Goal: Check status: Check status

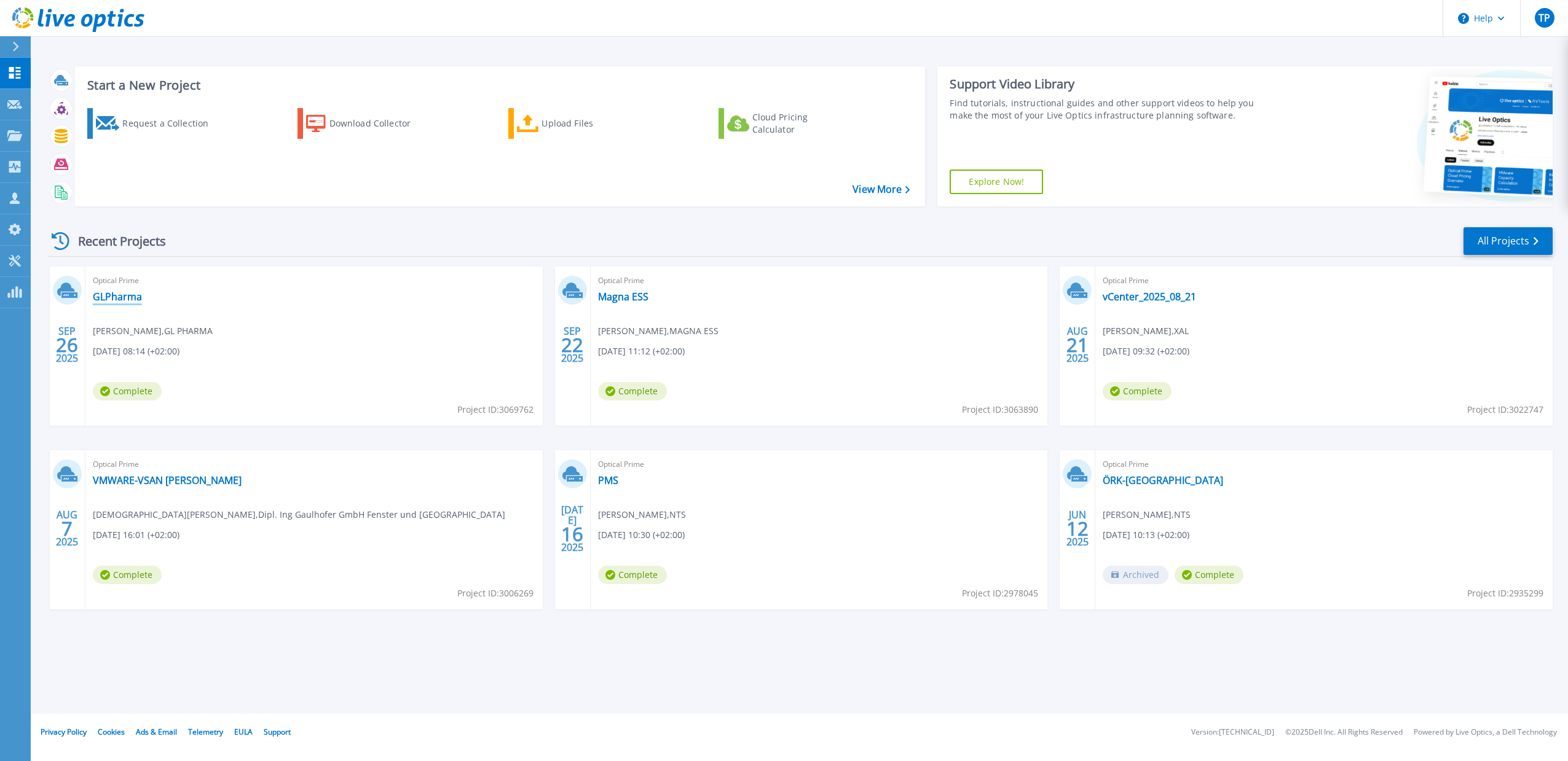
drag, startPoint x: 123, startPoint y: 298, endPoint x: 422, endPoint y: 223, distance: 308.3
click at [123, 298] on link "GLPharma" at bounding box center [117, 297] width 49 height 12
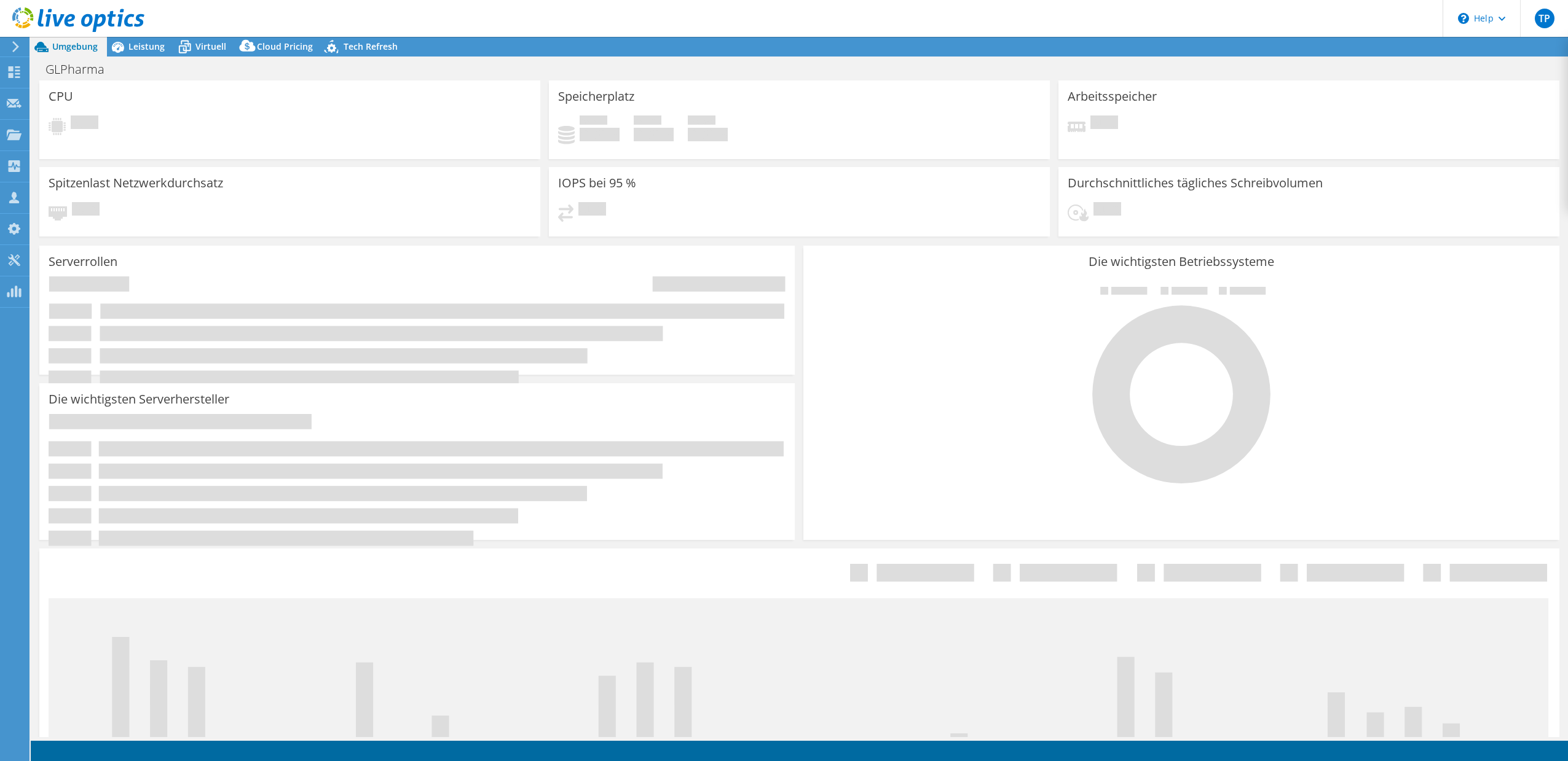
select select "EUFrankfurt"
select select "EUR"
